Goal: Information Seeking & Learning: Find specific fact

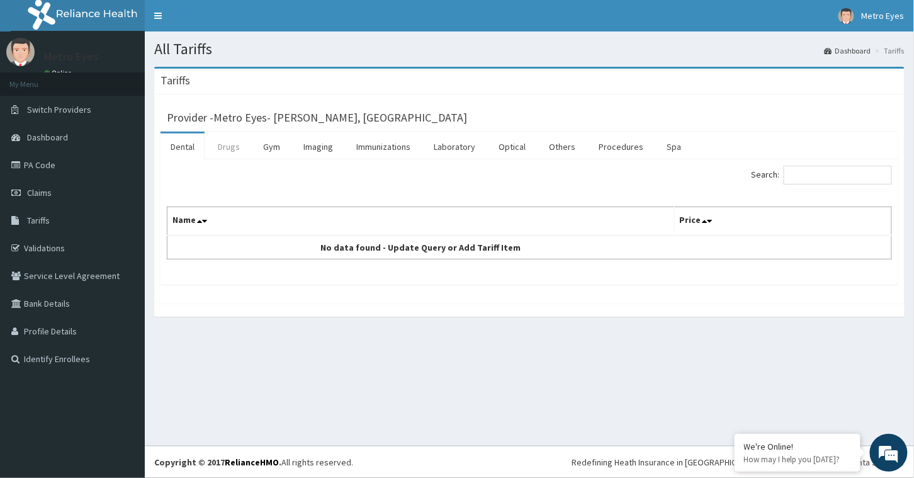
click at [230, 143] on link "Drugs" at bounding box center [229, 146] width 42 height 26
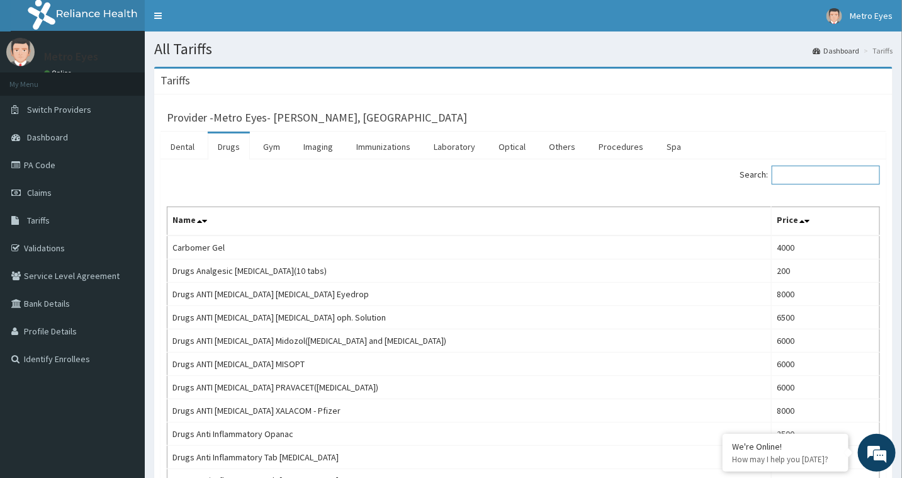
click at [853, 184] on input "Search:" at bounding box center [825, 174] width 108 height 19
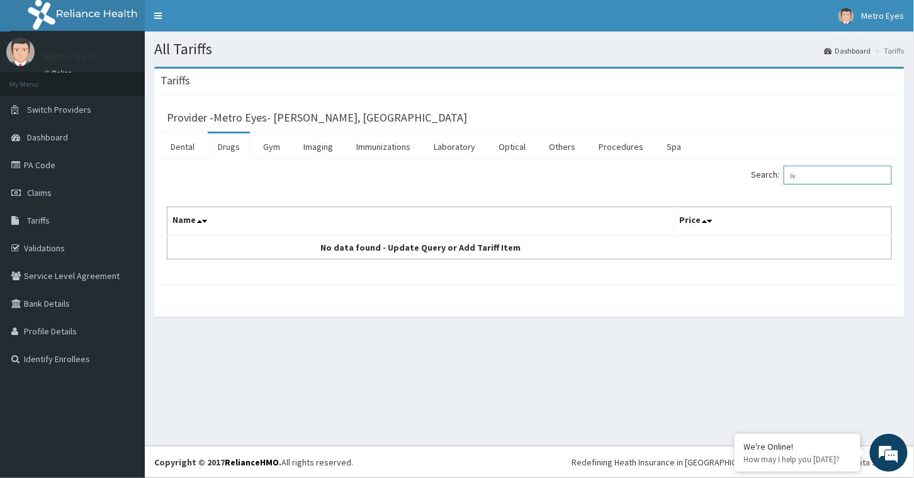
type input "i"
type input "f"
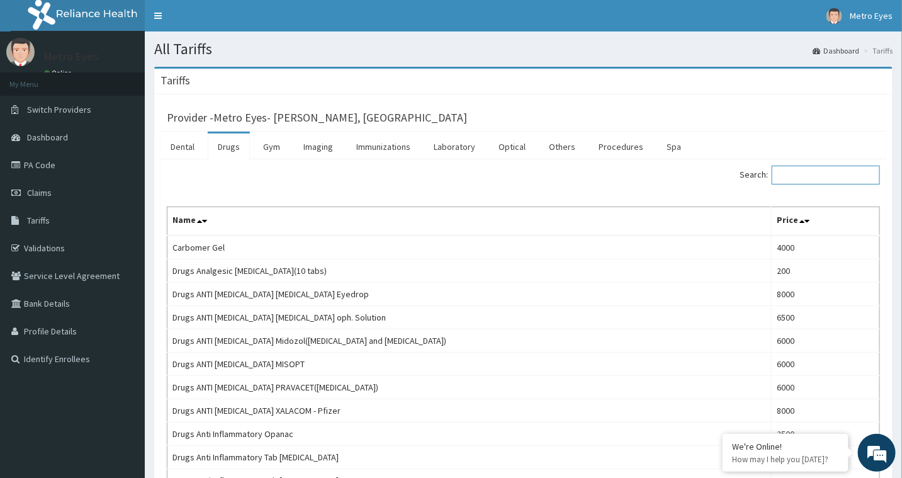
type input "t"
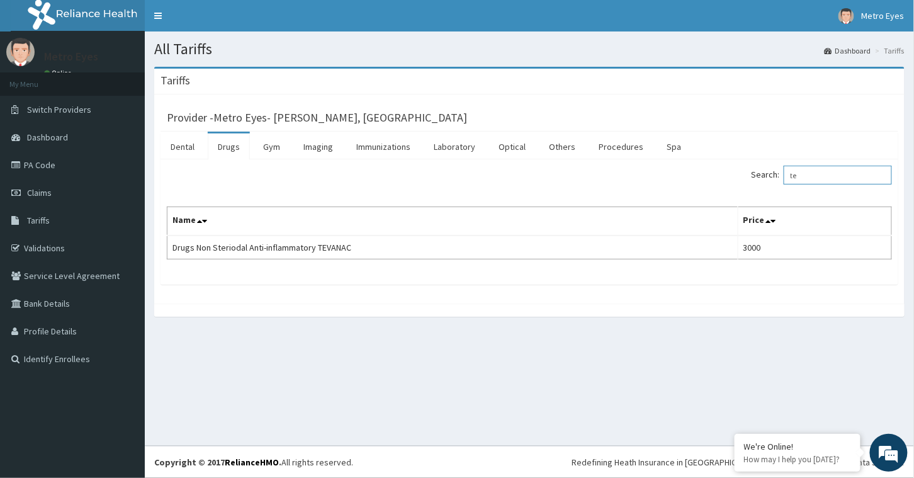
type input "t"
type input "bond"
click at [510, 151] on link "Optical" at bounding box center [511, 146] width 47 height 26
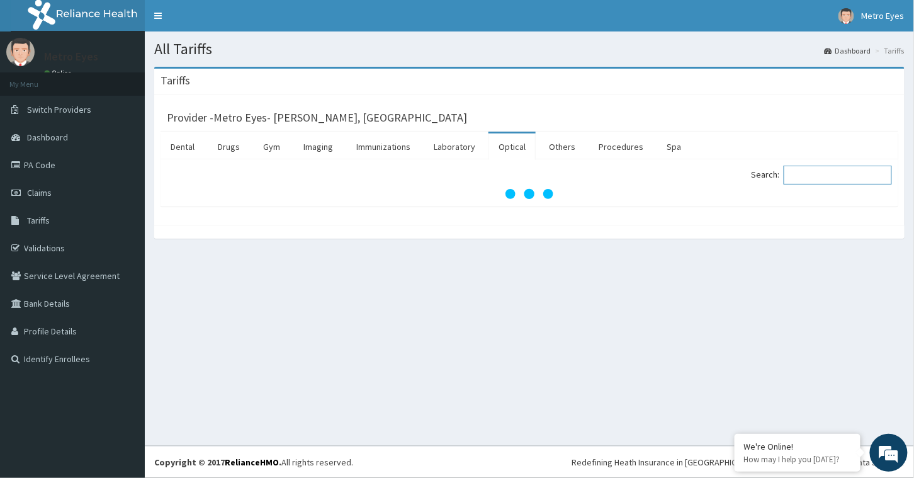
click at [824, 172] on input "Search:" at bounding box center [837, 174] width 108 height 19
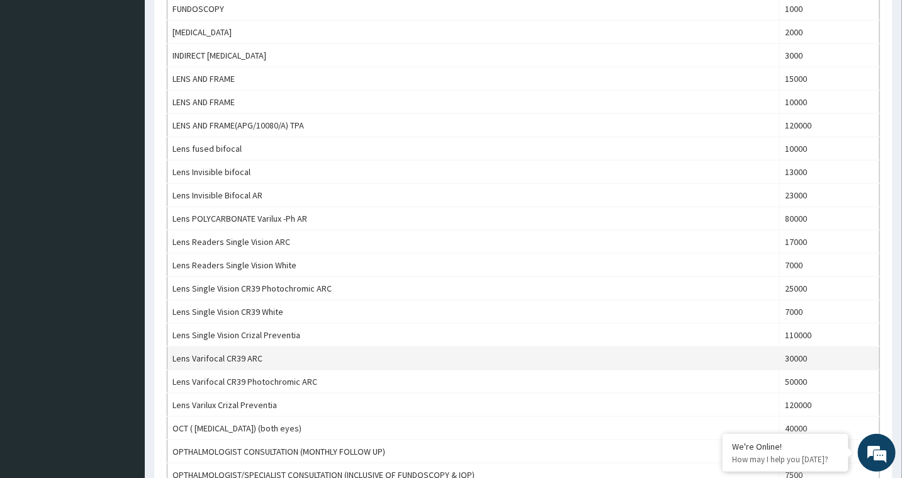
scroll to position [753, 0]
